Goal: Find specific page/section: Find specific page/section

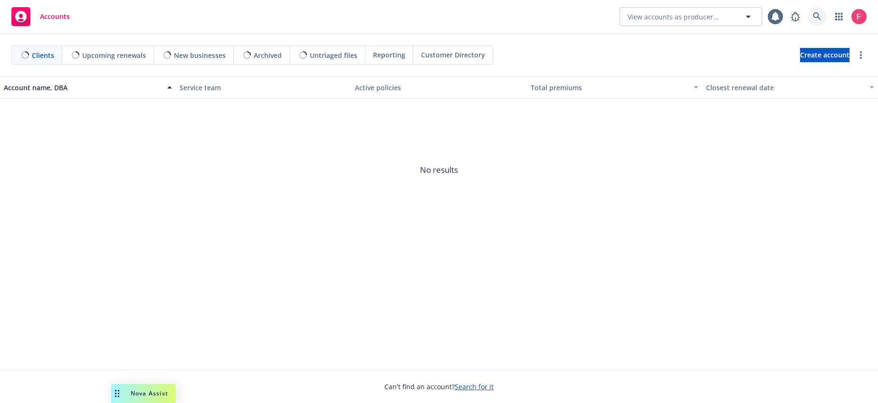
click at [814, 16] on icon at bounding box center [817, 16] width 9 height 9
click at [586, 24] on div "Accounts View accounts as producer... 80" at bounding box center [439, 17] width 878 height 34
click at [814, 17] on icon at bounding box center [817, 16] width 8 height 8
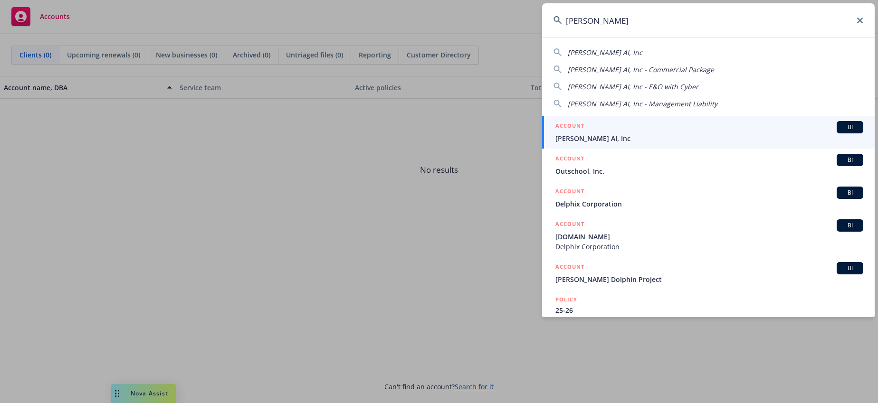
type input "[PERSON_NAME]"
click at [672, 129] on div "ACCOUNT BI" at bounding box center [709, 127] width 308 height 12
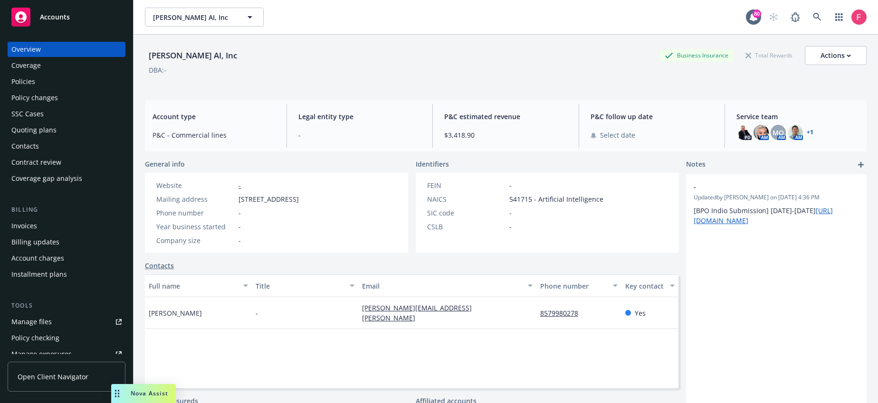
click at [45, 85] on div "Policies" at bounding box center [66, 81] width 110 height 15
